Goal: Contribute content: Contribute content

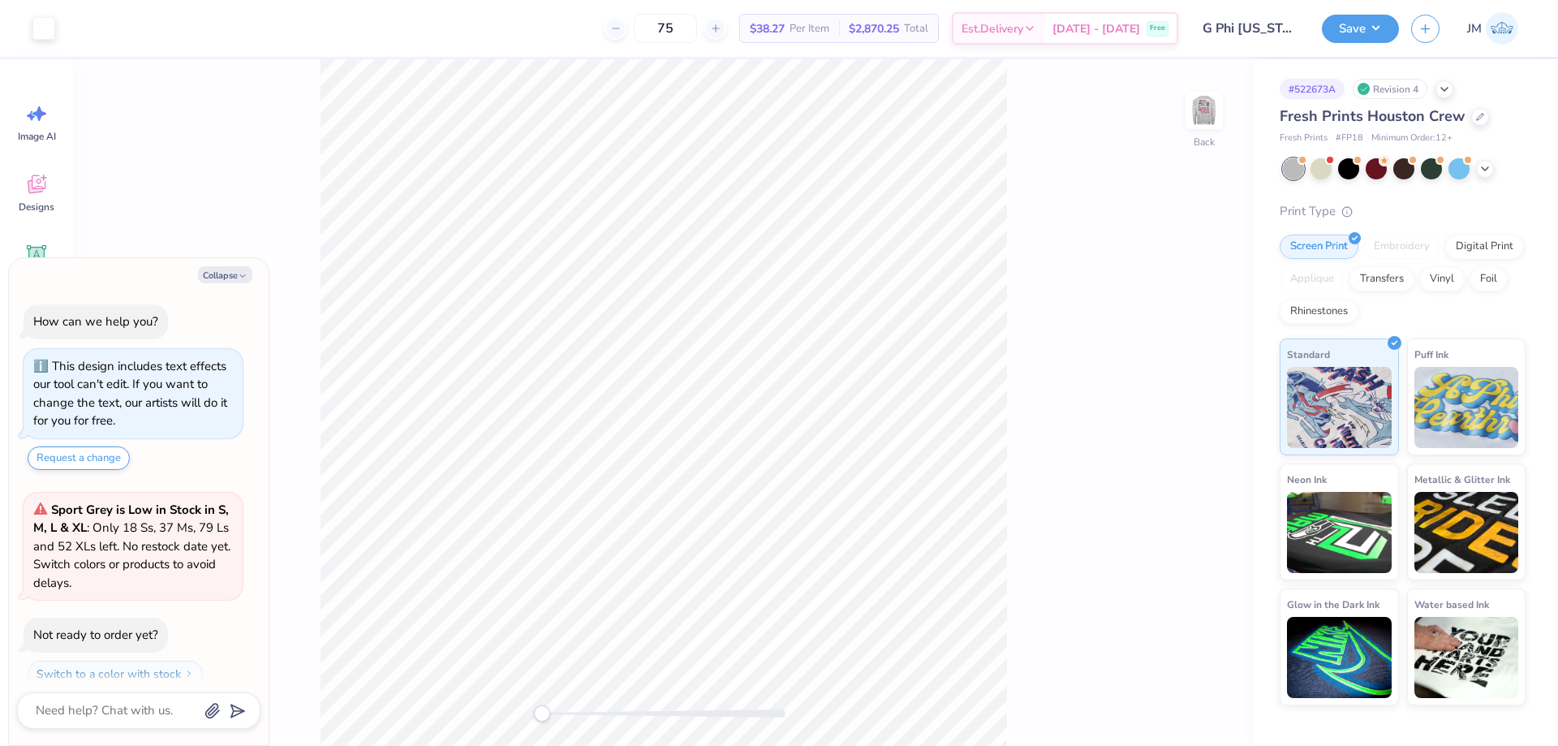
scroll to position [46, 0]
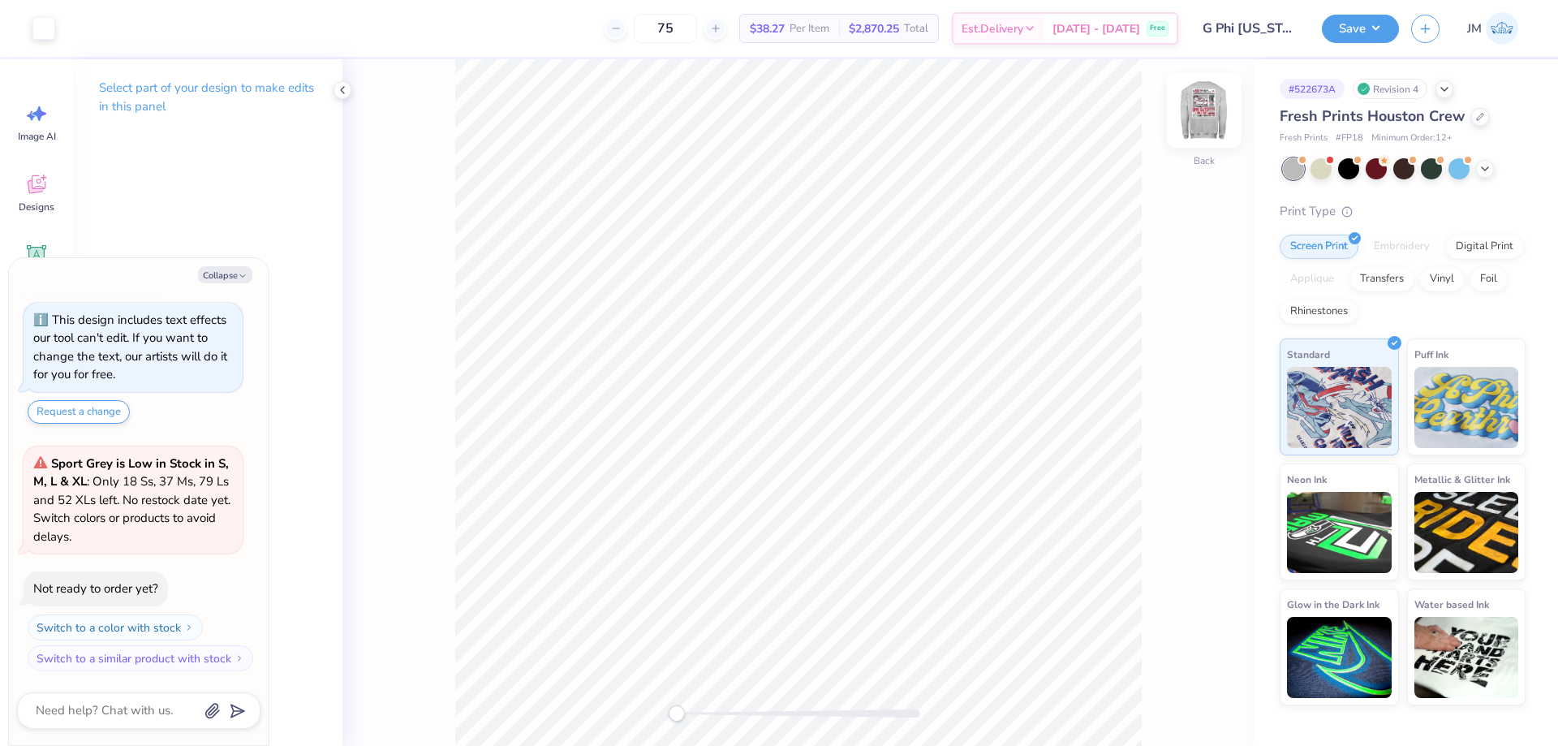
click at [1195, 105] on img at bounding box center [1204, 110] width 65 height 65
click at [224, 269] on button "Collapse" at bounding box center [225, 274] width 54 height 17
type textarea "x"
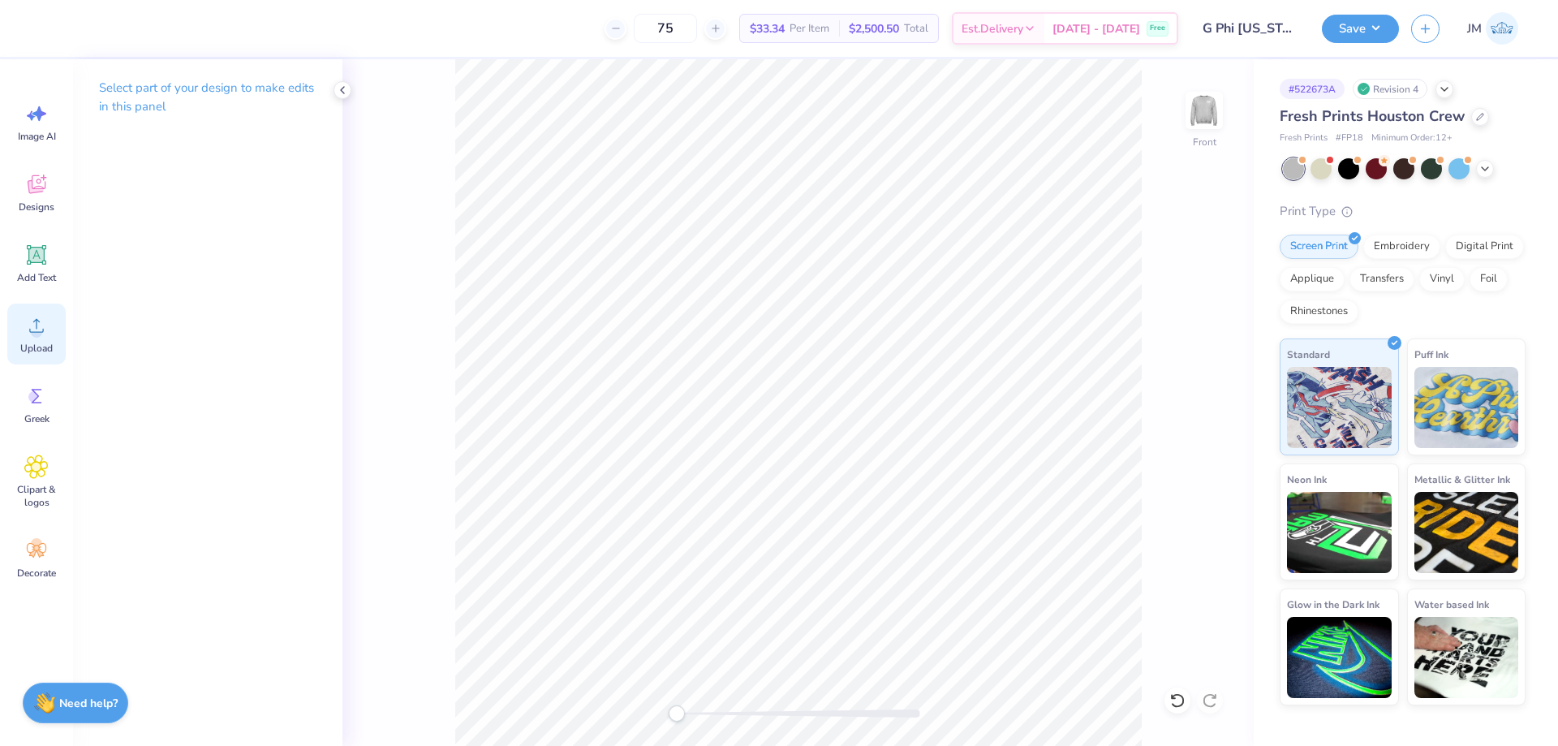
click at [41, 342] on span "Upload" at bounding box center [36, 348] width 32 height 13
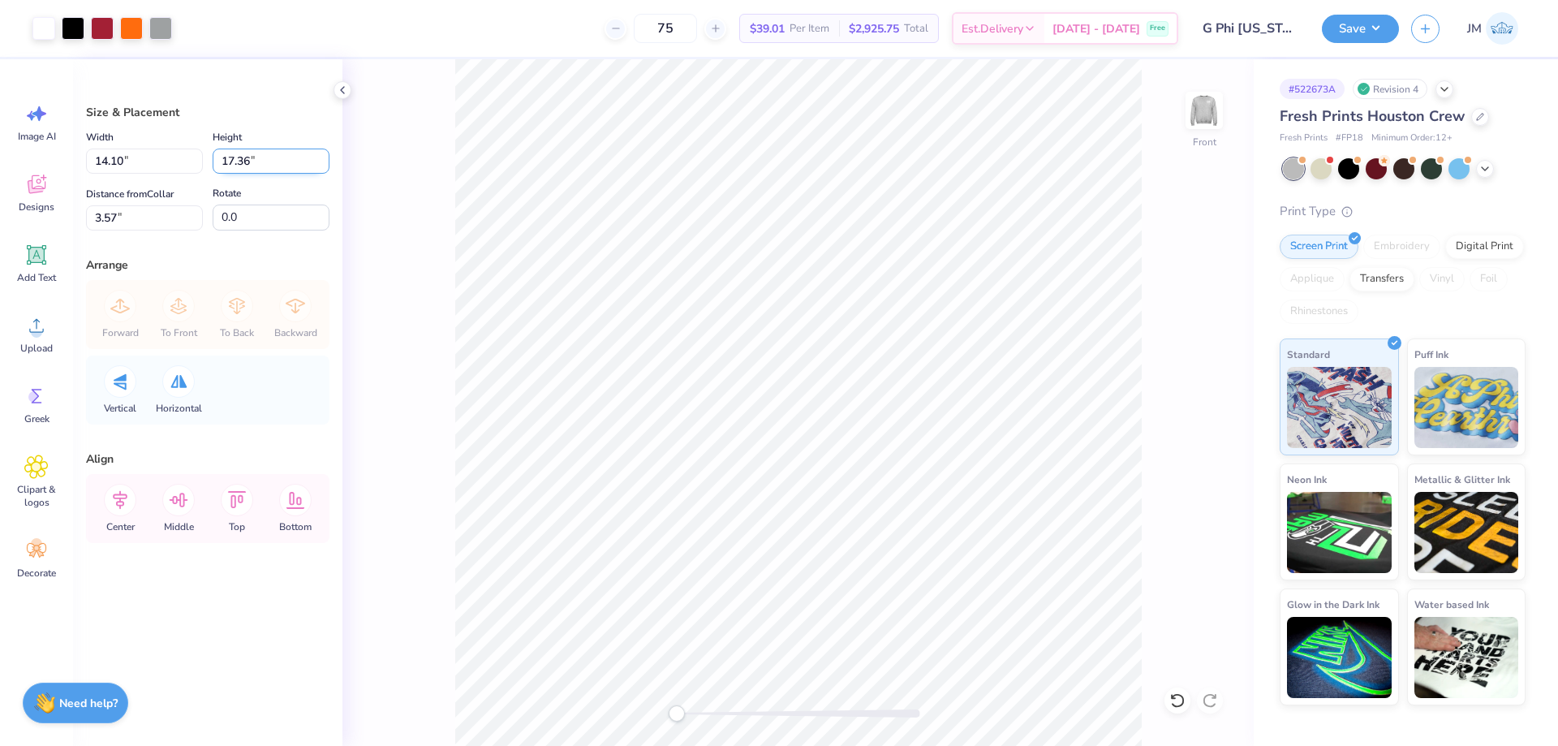
click at [264, 165] on input "17.36" at bounding box center [271, 160] width 117 height 25
type input "14"
type input "11.37"
type input "14.00"
click at [126, 209] on input "5.25" at bounding box center [144, 217] width 117 height 25
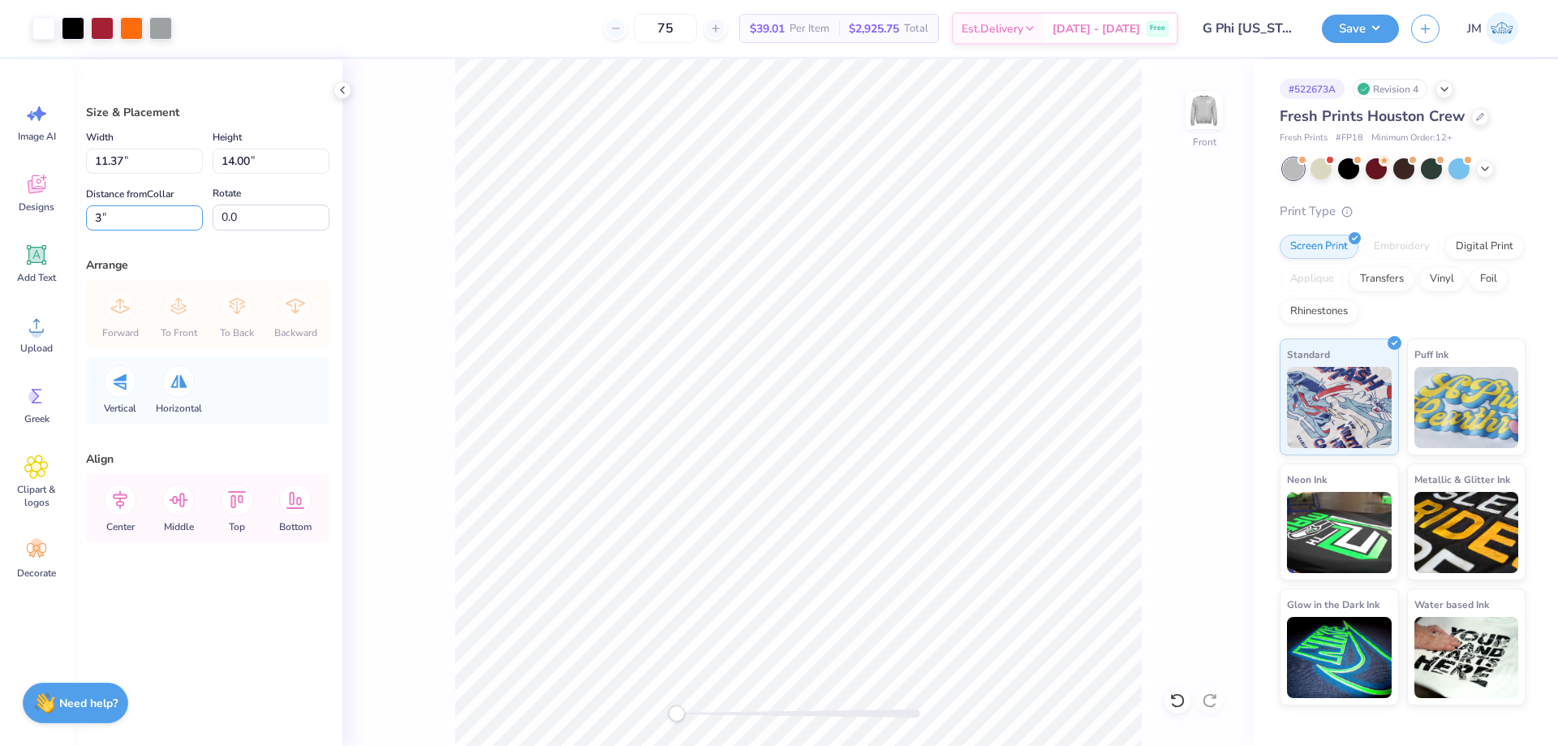
type input "3"
click at [1200, 113] on img at bounding box center [1204, 110] width 65 height 65
click at [967, 393] on li "Download vector" at bounding box center [955, 401] width 127 height 32
click at [1386, 20] on button "Save" at bounding box center [1360, 26] width 77 height 28
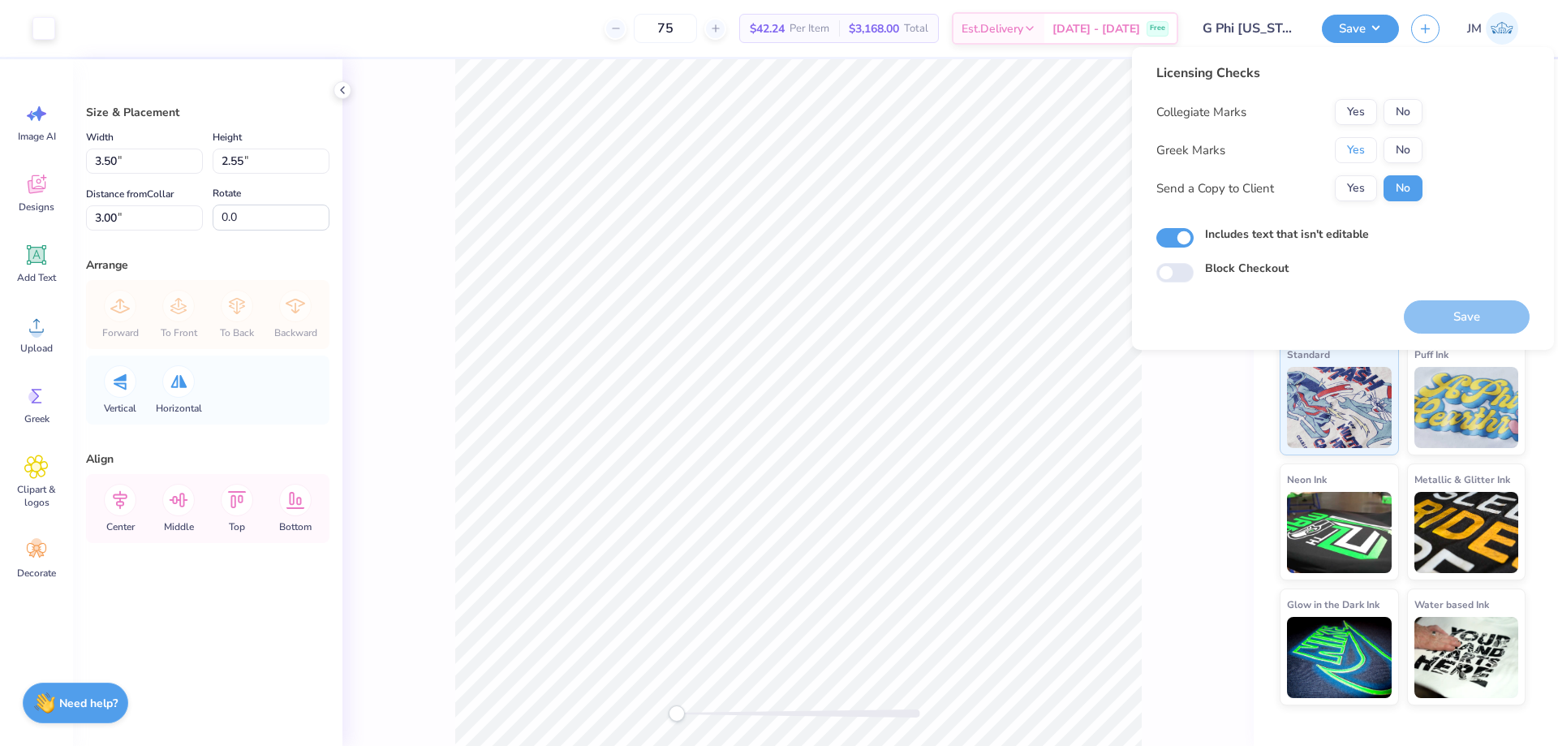
click at [1357, 145] on button "Yes" at bounding box center [1356, 150] width 42 height 26
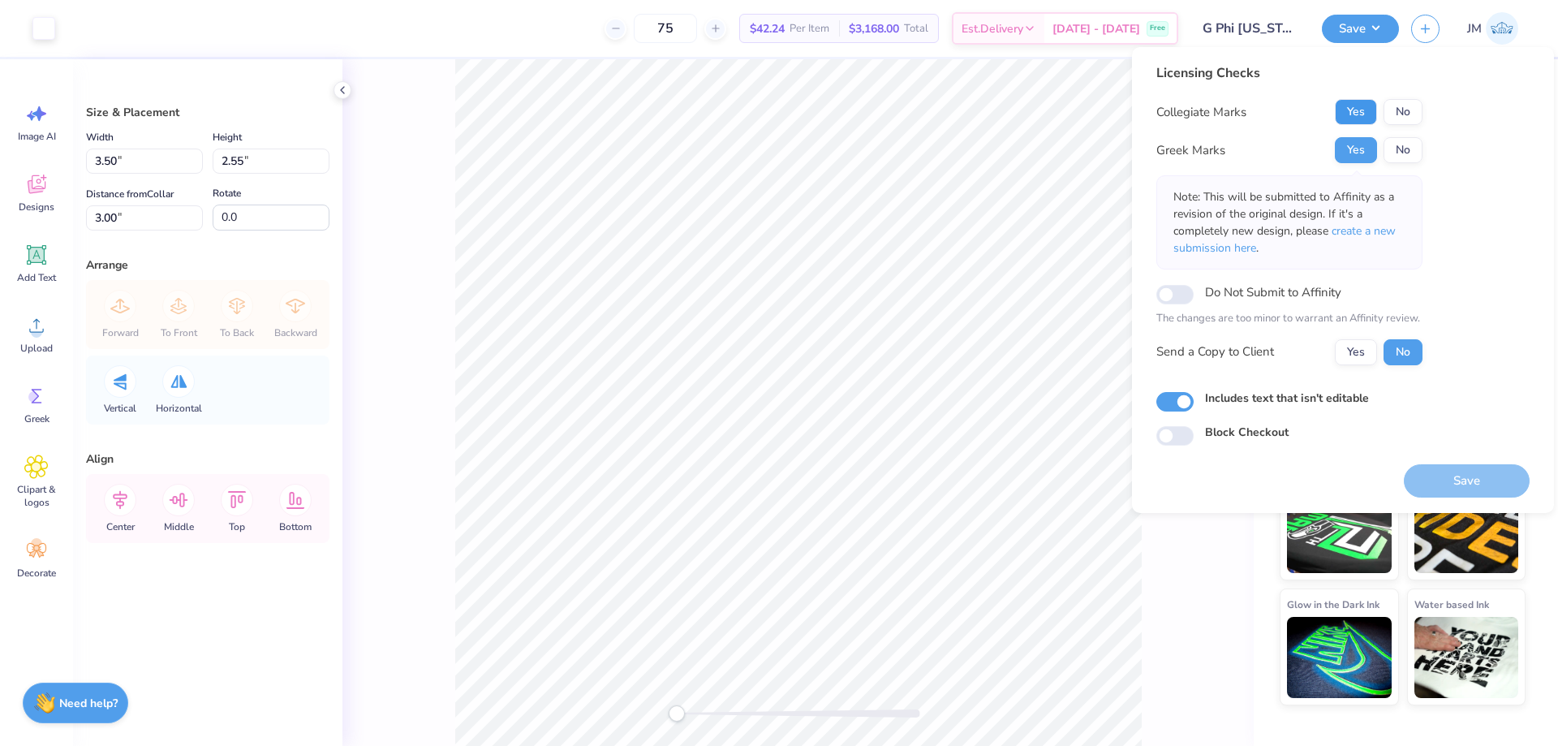
click at [1361, 115] on button "Yes" at bounding box center [1356, 112] width 42 height 26
click at [1361, 225] on span "create a new submission here" at bounding box center [1284, 239] width 222 height 32
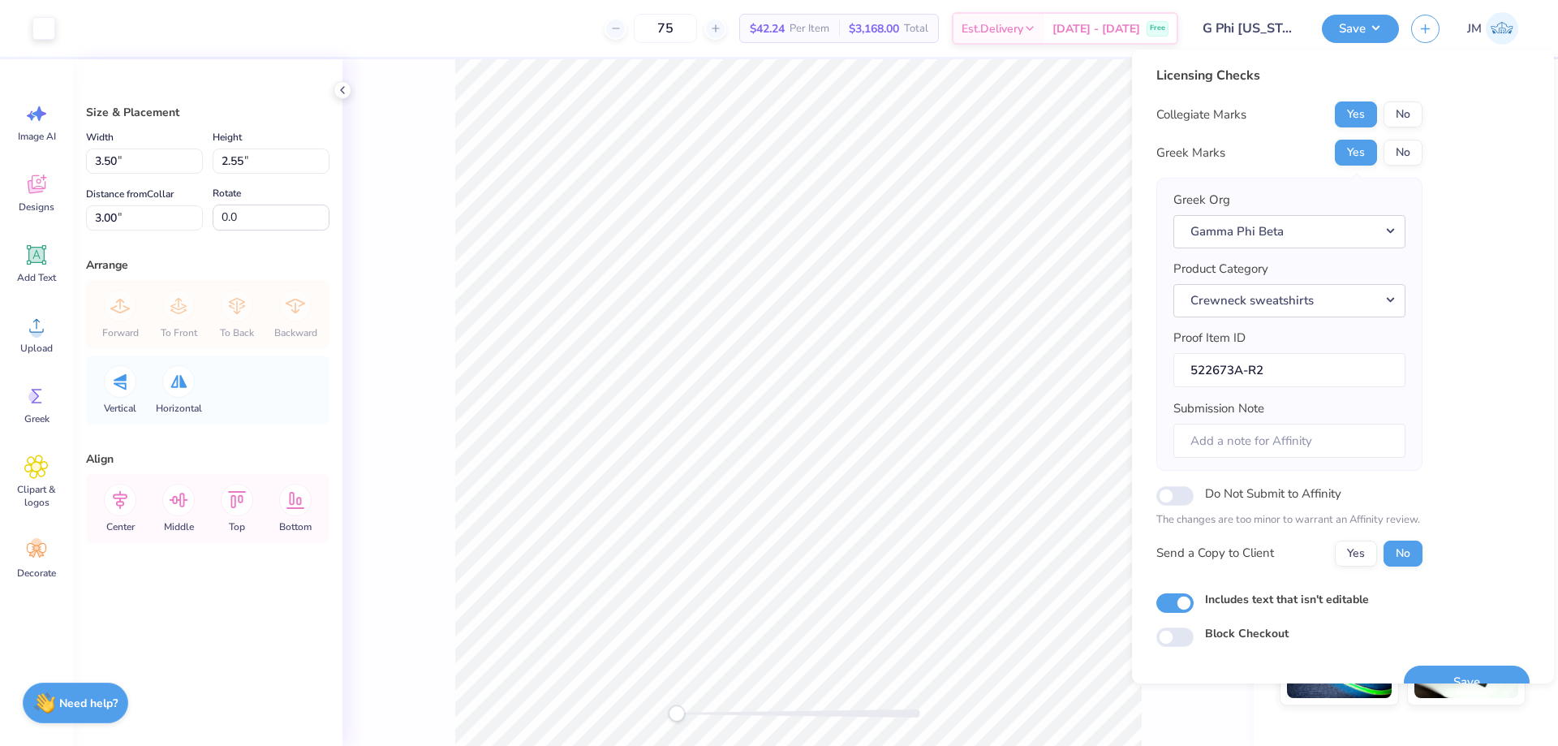
scroll to position [31, 0]
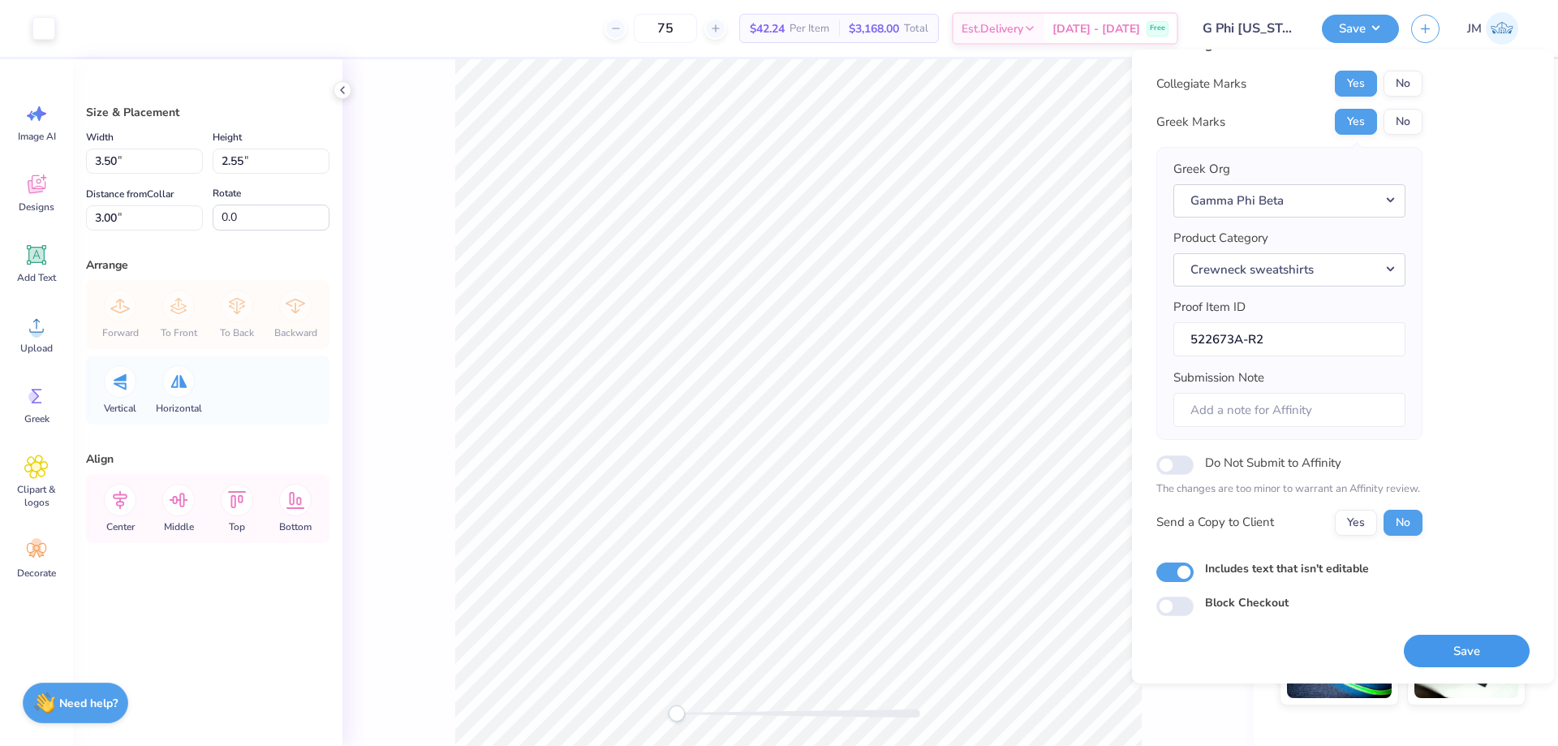
click at [1441, 650] on button "Save" at bounding box center [1467, 650] width 126 height 33
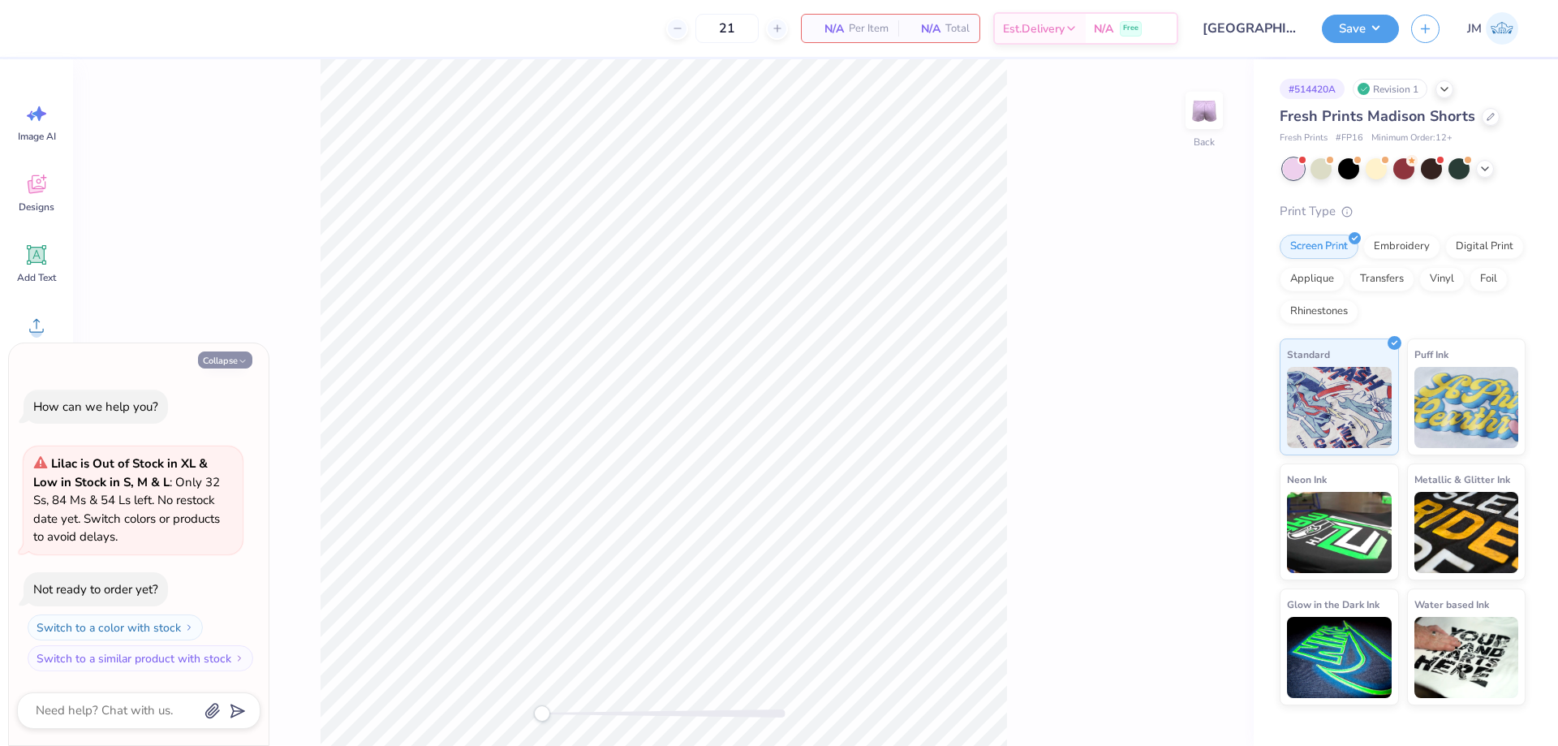
click at [234, 358] on button "Collapse" at bounding box center [225, 359] width 54 height 17
type textarea "x"
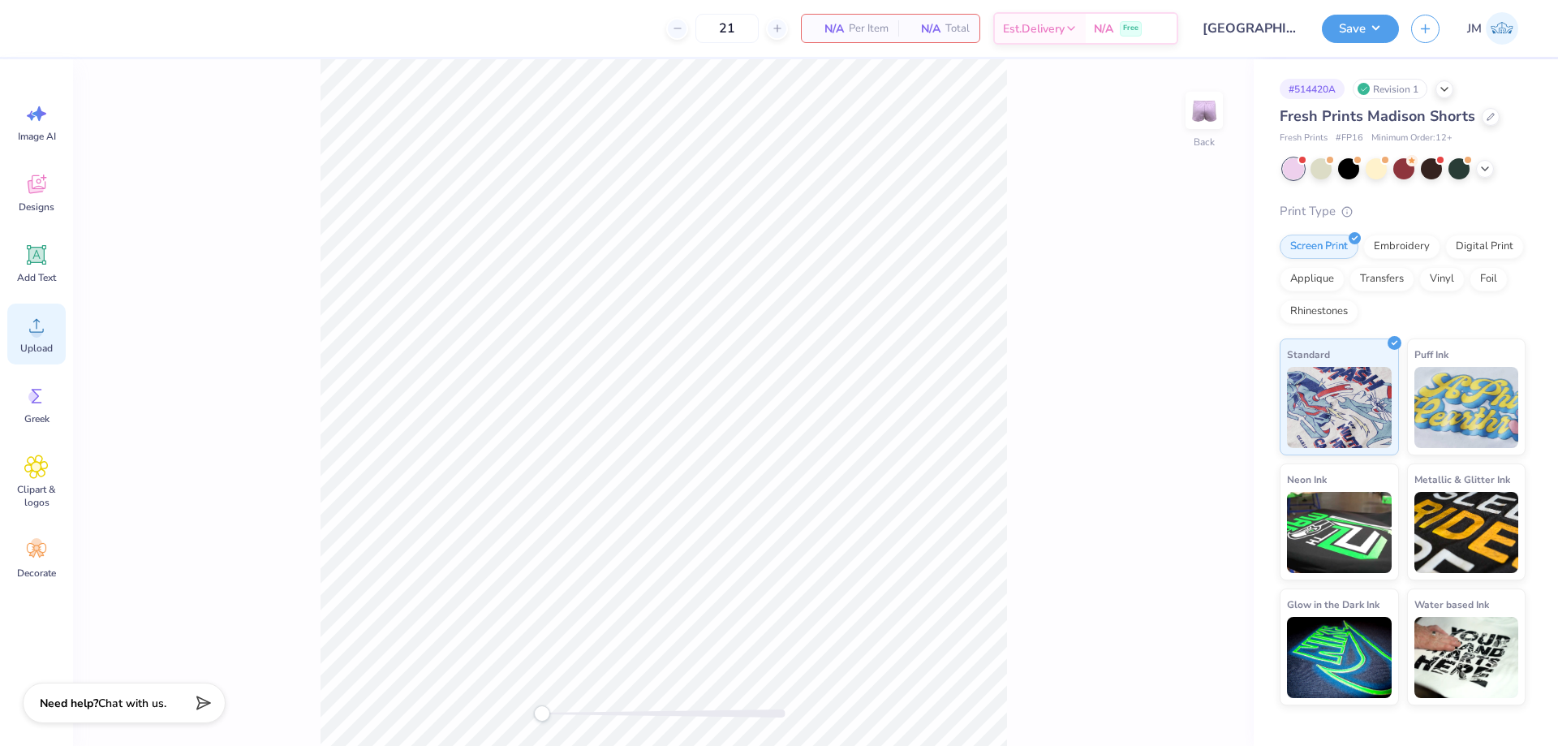
click at [33, 320] on icon at bounding box center [36, 325] width 24 height 24
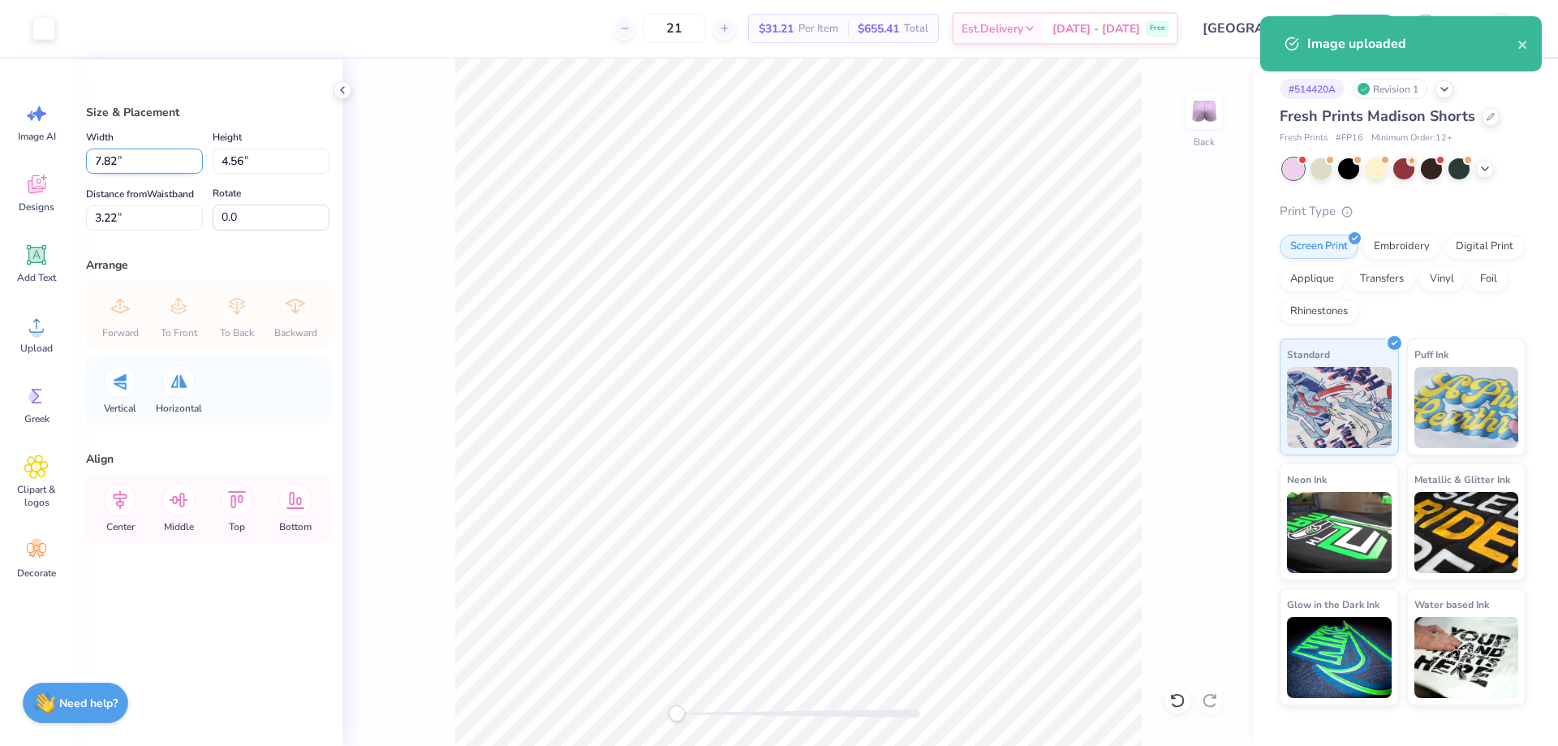
click at [118, 159] on input "7.82" at bounding box center [144, 160] width 117 height 25
type input "6.00"
type input "3.50"
type input "3.75"
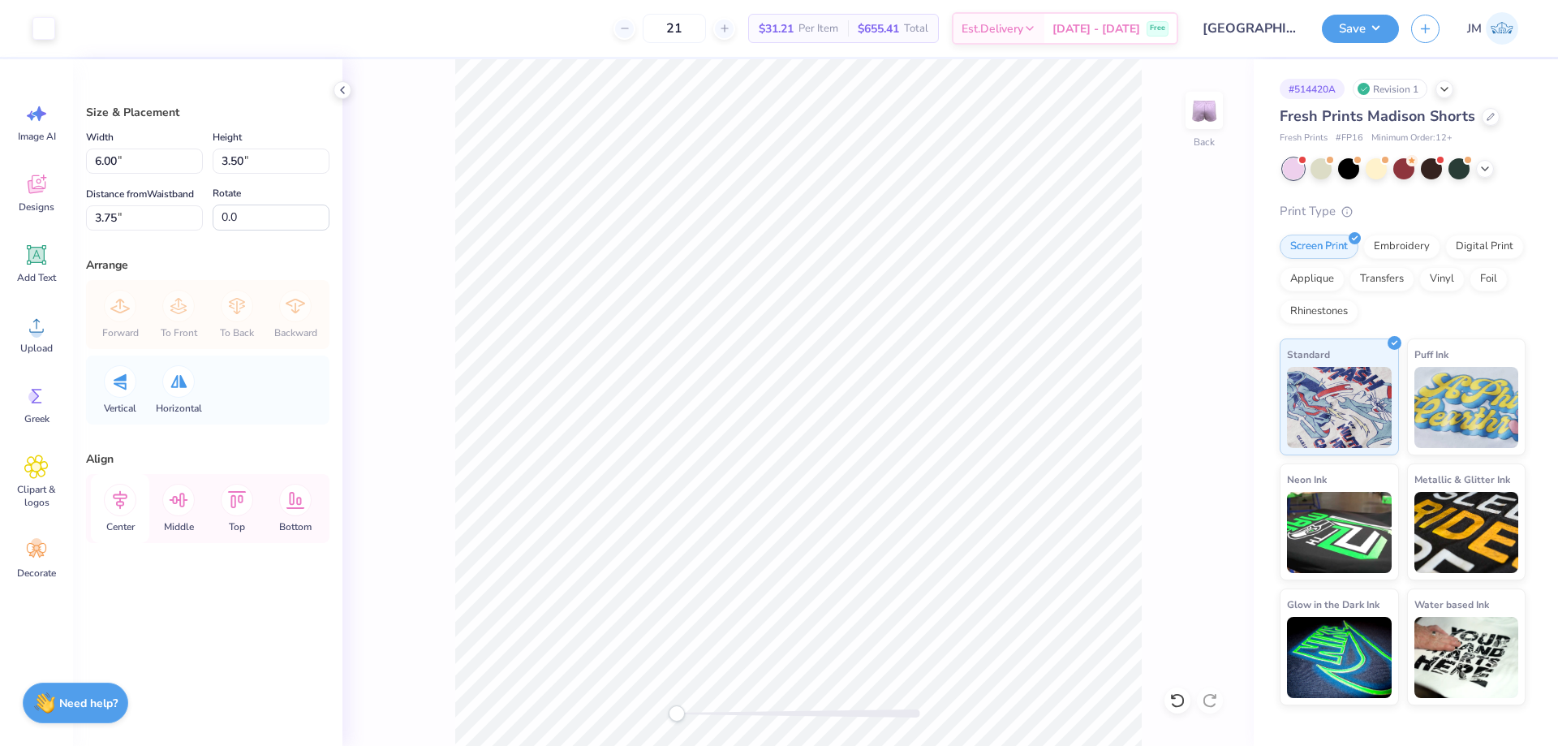
click at [109, 488] on icon at bounding box center [120, 500] width 32 height 32
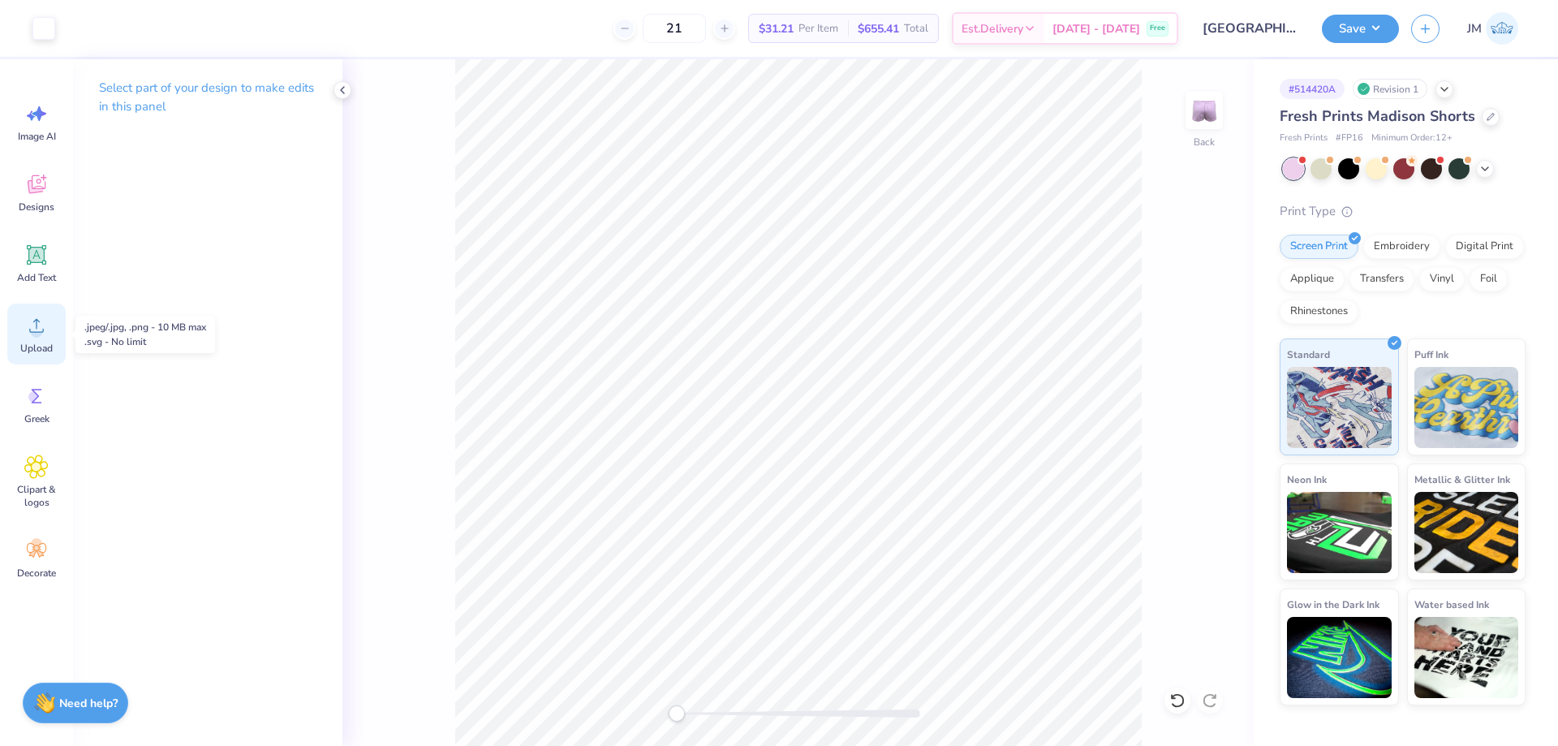
click at [38, 339] on div "Upload" at bounding box center [36, 333] width 58 height 61
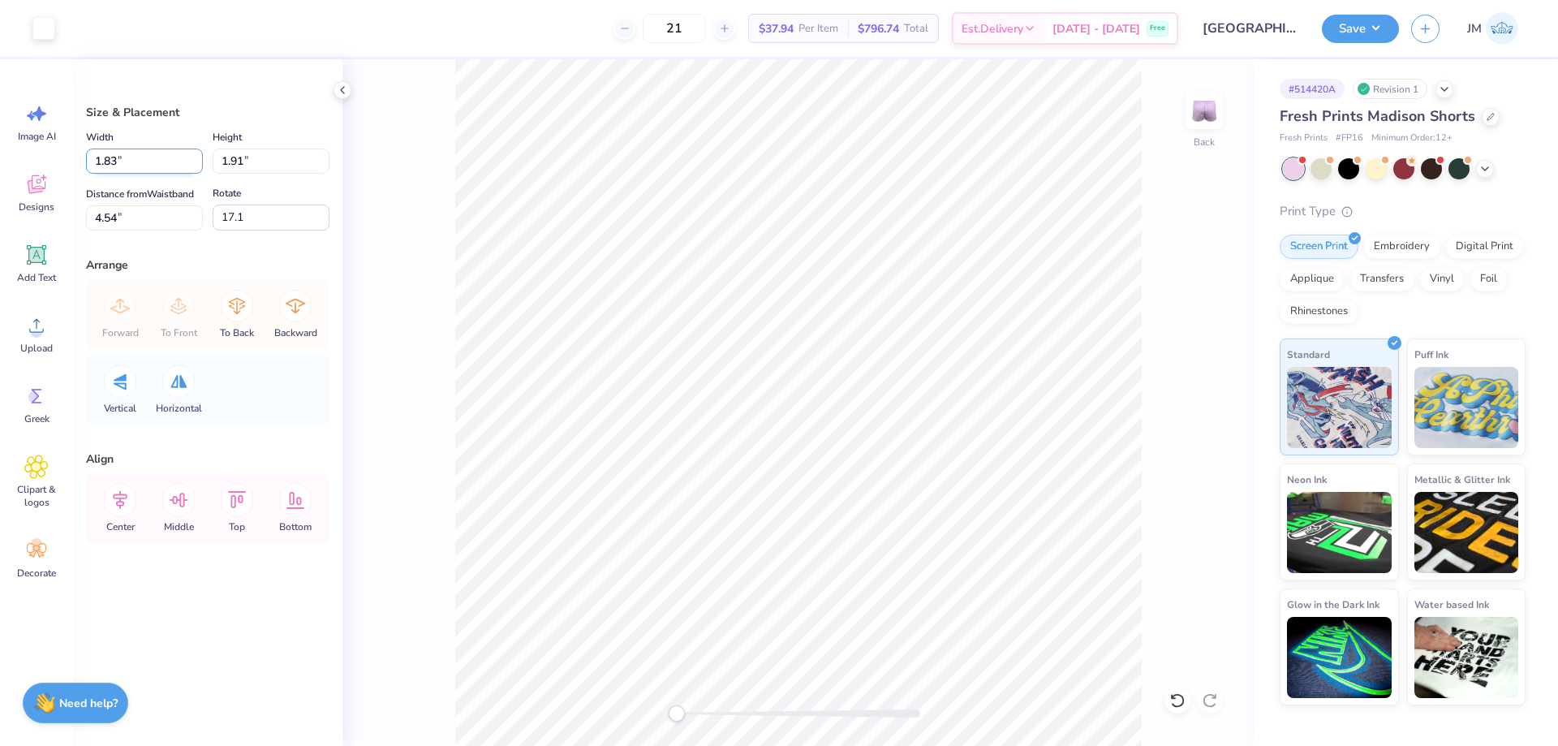
click at [137, 153] on input "1.83" at bounding box center [144, 160] width 117 height 25
type input "4.00"
type input "4.18"
click at [140, 218] on input "1.84" at bounding box center [144, 217] width 117 height 25
type input "1"
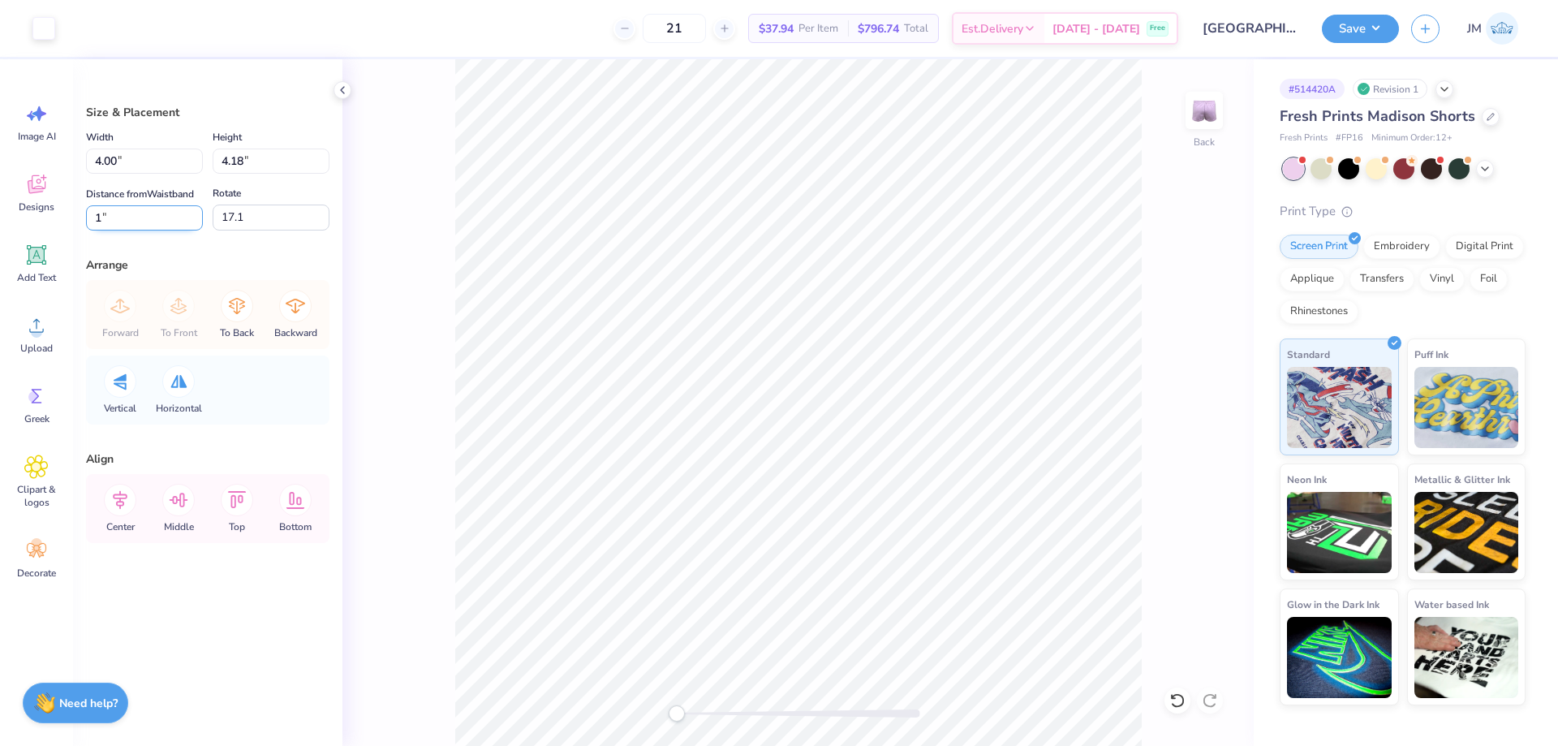
click at [177, 221] on input "1" at bounding box center [144, 217] width 117 height 25
click at [382, 273] on div "Back" at bounding box center [797, 402] width 911 height 686
click at [144, 209] on input "1.06" at bounding box center [144, 217] width 117 height 25
type input "1"
click at [435, 376] on div "Back" at bounding box center [797, 402] width 911 height 686
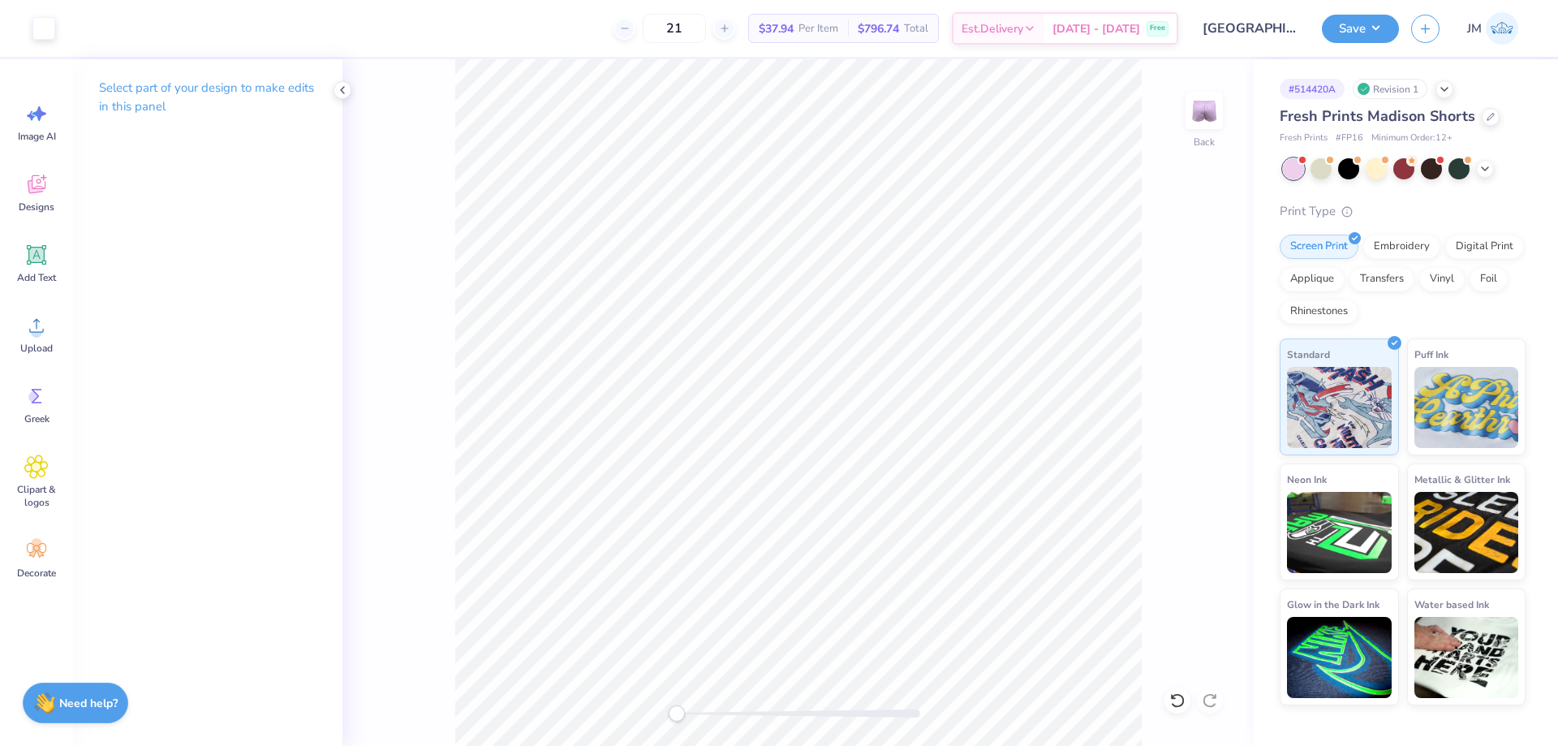
click at [1400, 32] on div "Save JM" at bounding box center [1440, 28] width 236 height 57
click at [1391, 28] on button "Save" at bounding box center [1360, 26] width 77 height 28
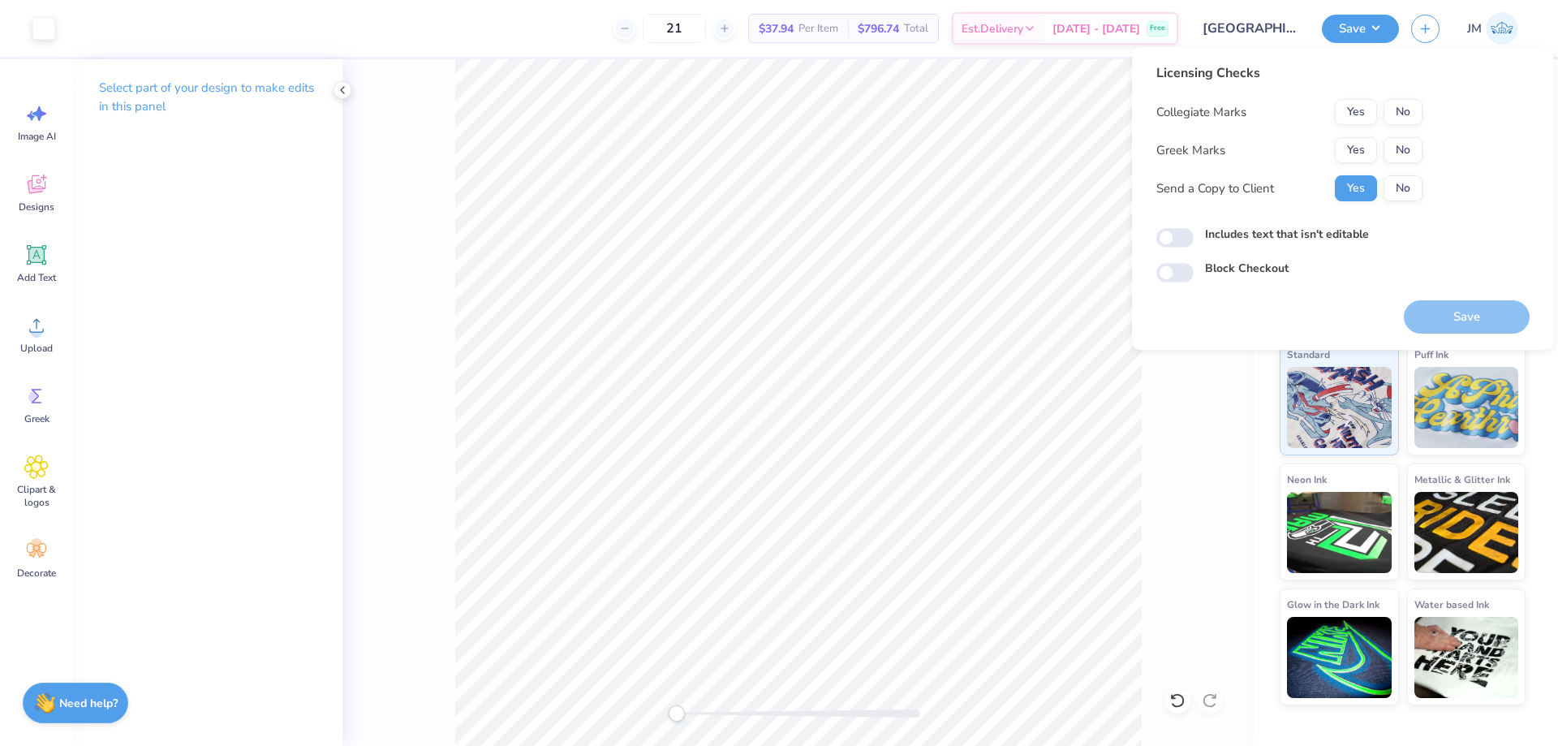
click at [1382, 154] on div "Yes No" at bounding box center [1379, 150] width 88 height 26
click at [1395, 149] on button "No" at bounding box center [1402, 150] width 39 height 26
click at [1399, 125] on div "Collegiate Marks Yes No Greek Marks Yes No Send a Copy to Client Yes No" at bounding box center [1289, 150] width 266 height 102
click at [1400, 118] on button "No" at bounding box center [1402, 112] width 39 height 26
click at [1442, 308] on button "Save" at bounding box center [1467, 316] width 126 height 33
